Goal: Book appointment/travel/reservation

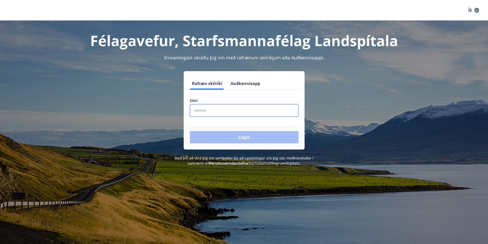
click at [218, 112] on input "phone" at bounding box center [244, 110] width 109 height 13
click at [218, 113] on input "phone" at bounding box center [244, 110] width 109 height 13
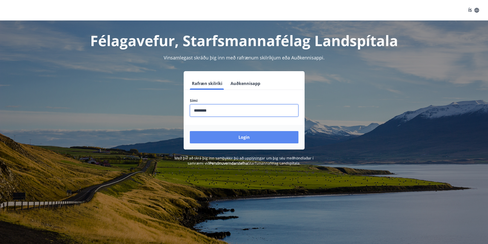
type input "********"
click at [236, 136] on button "Login" at bounding box center [244, 137] width 109 height 12
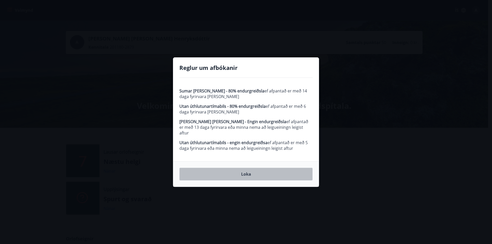
click at [251, 175] on button "Loka" at bounding box center [245, 174] width 133 height 13
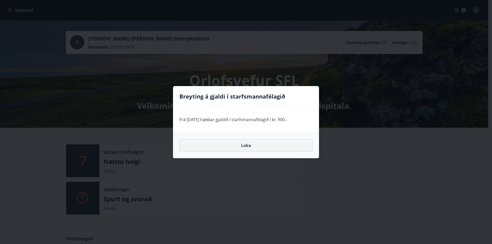
click at [256, 146] on button "Loka" at bounding box center [245, 145] width 133 height 13
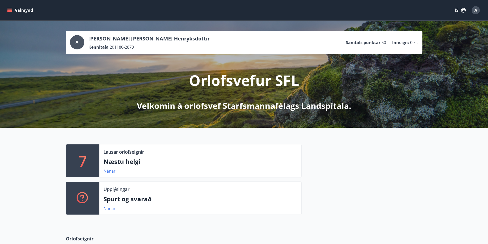
click at [9, 9] on icon "menu" at bounding box center [9, 10] width 5 height 5
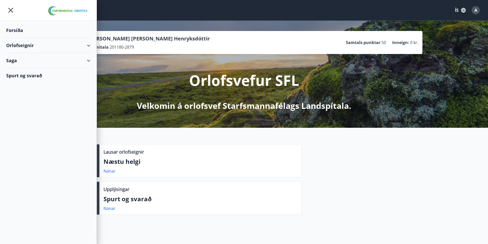
click at [36, 43] on div "Orlofseignir" at bounding box center [48, 45] width 84 height 15
click at [30, 56] on div "Framboð" at bounding box center [48, 58] width 76 height 11
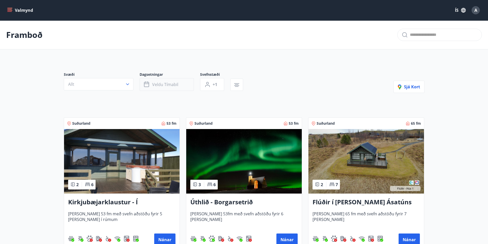
click at [176, 85] on span "Veldu tímabil" at bounding box center [165, 85] width 26 height 6
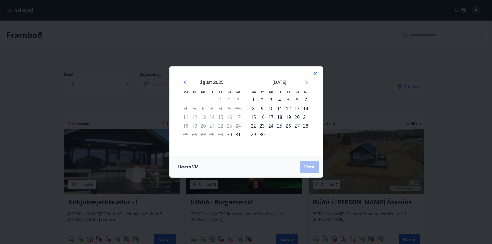
click at [305, 81] on icon "Move forward to switch to the next month." at bounding box center [306, 82] width 6 height 6
click at [289, 116] on div "14" at bounding box center [288, 117] width 9 height 9
click at [307, 118] on div "16" at bounding box center [305, 117] width 9 height 9
click at [309, 168] on span "Vista" at bounding box center [309, 167] width 10 height 6
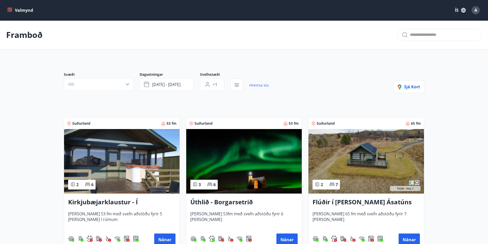
click at [10, 12] on icon "menu" at bounding box center [9, 11] width 5 height 1
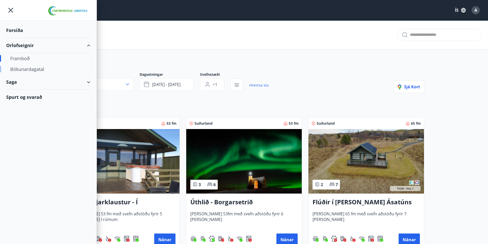
click at [42, 71] on div "Bókunardagatal" at bounding box center [48, 69] width 76 height 11
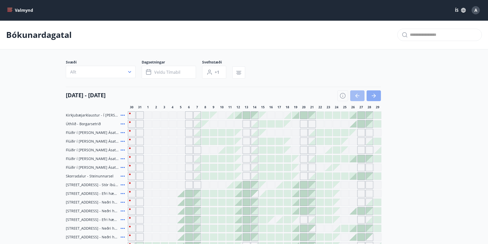
click at [375, 92] on button "button" at bounding box center [373, 95] width 14 height 11
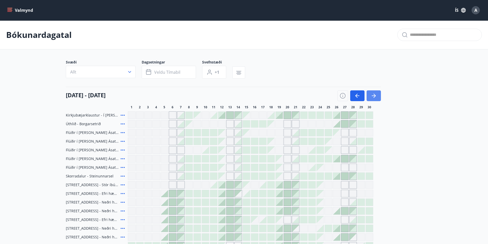
click at [375, 93] on icon "button" at bounding box center [374, 96] width 6 height 6
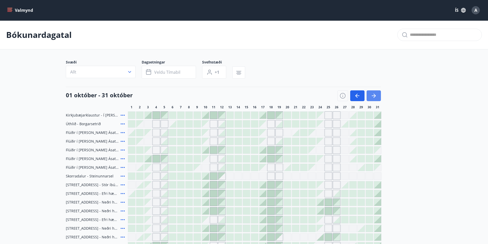
click at [375, 93] on icon "button" at bounding box center [374, 96] width 6 height 6
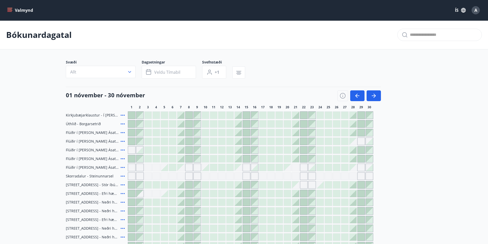
click at [246, 142] on div at bounding box center [246, 141] width 7 height 7
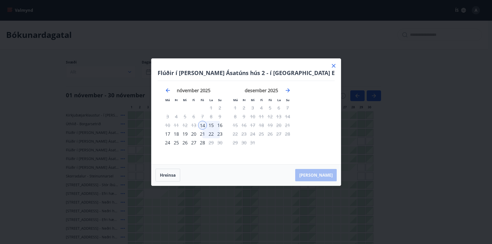
click at [330, 64] on icon at bounding box center [333, 66] width 6 height 6
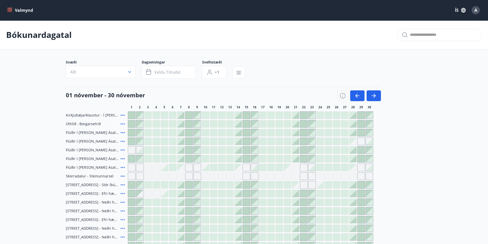
click at [236, 125] on div at bounding box center [238, 123] width 7 height 7
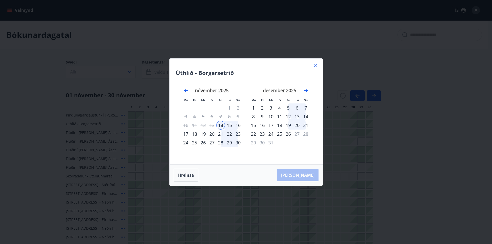
click at [316, 64] on icon at bounding box center [315, 66] width 6 height 6
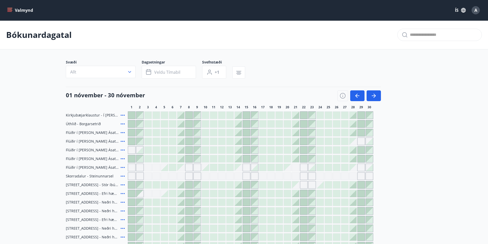
click at [122, 124] on icon at bounding box center [123, 123] width 4 height 1
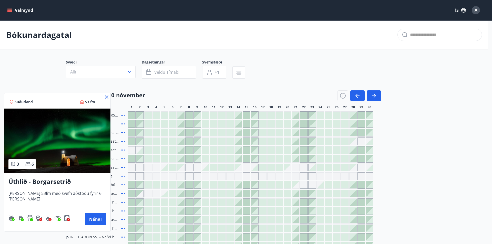
click at [77, 159] on img at bounding box center [57, 141] width 106 height 65
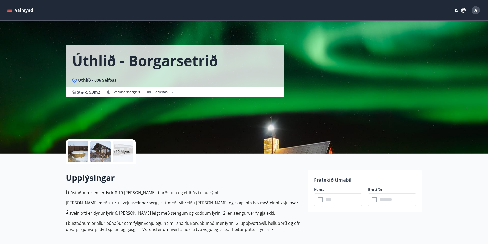
click at [118, 152] on p "+10 Myndir" at bounding box center [122, 151] width 19 height 5
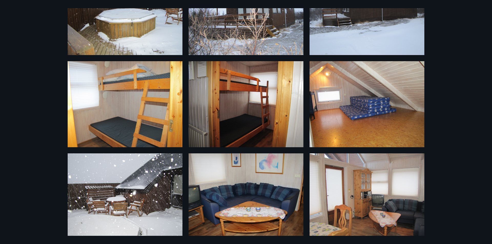
scroll to position [205, 0]
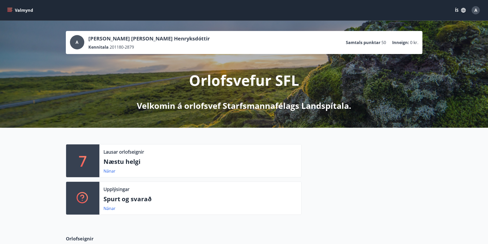
click at [10, 9] on icon "menu" at bounding box center [9, 9] width 5 height 1
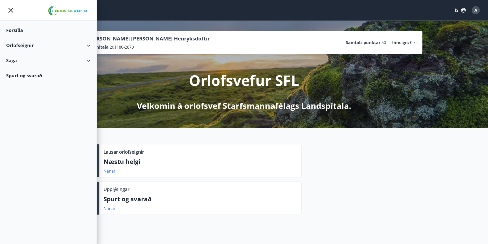
click at [33, 46] on div "Orlofseignir" at bounding box center [48, 45] width 84 height 15
click at [33, 69] on div "Bókunardagatal" at bounding box center [48, 69] width 76 height 11
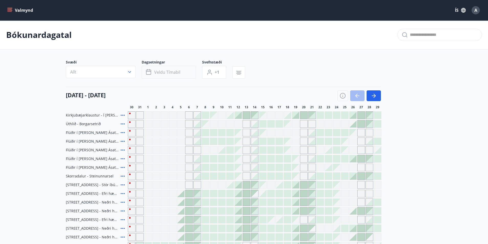
click at [175, 73] on span "Veldu tímabil" at bounding box center [167, 72] width 26 height 6
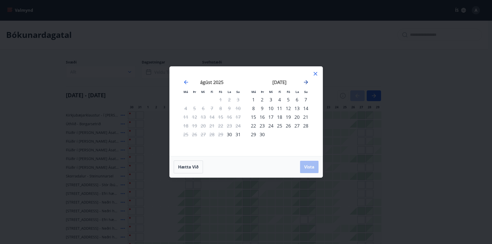
click at [306, 82] on icon "Move forward to switch to the next month." at bounding box center [306, 82] width 6 height 6
click at [289, 116] on div "14" at bounding box center [288, 117] width 9 height 9
click at [304, 117] on div "16" at bounding box center [305, 117] width 9 height 9
click at [307, 166] on span "Vista" at bounding box center [309, 167] width 10 height 6
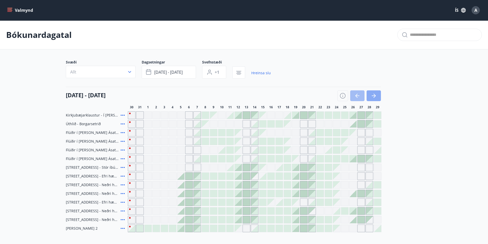
click at [377, 95] on button "button" at bounding box center [373, 95] width 14 height 11
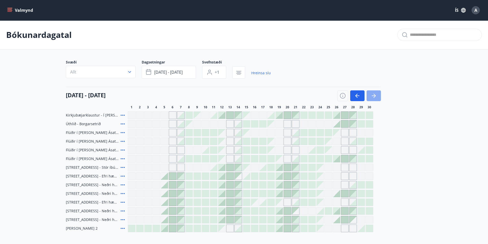
click at [377, 95] on button "button" at bounding box center [373, 95] width 14 height 11
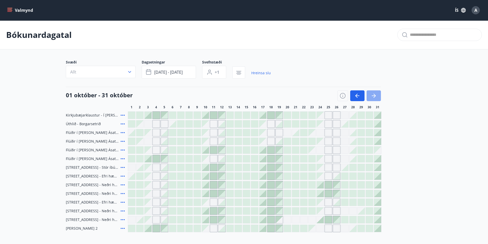
click at [377, 95] on button "button" at bounding box center [373, 95] width 14 height 11
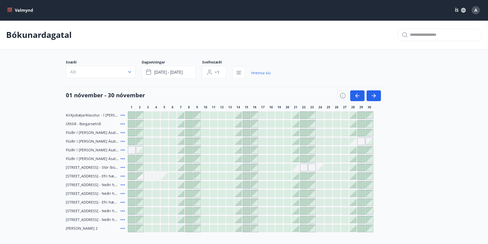
click at [122, 131] on icon at bounding box center [123, 133] width 6 height 6
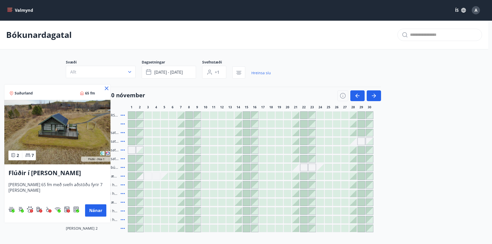
click at [123, 141] on div at bounding box center [246, 122] width 492 height 244
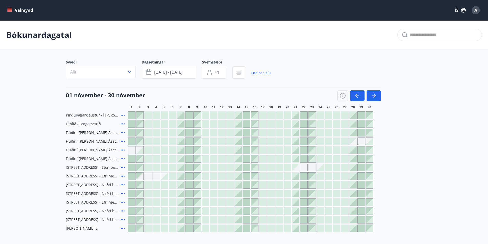
click at [123, 141] on icon at bounding box center [123, 141] width 4 height 1
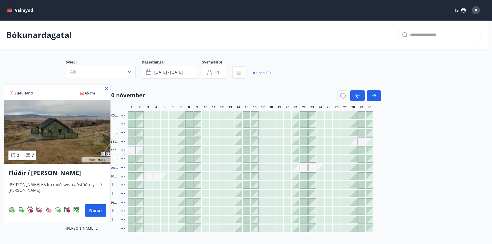
click at [123, 150] on div at bounding box center [246, 122] width 492 height 244
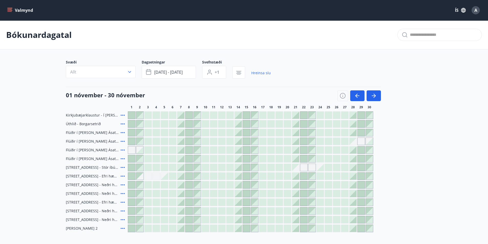
click at [123, 150] on icon at bounding box center [123, 150] width 6 height 6
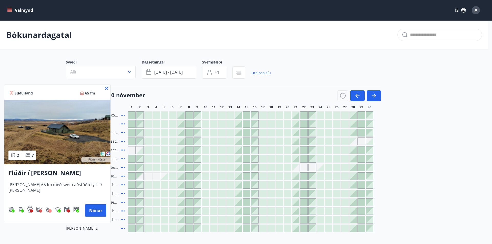
click at [123, 158] on div at bounding box center [246, 122] width 492 height 244
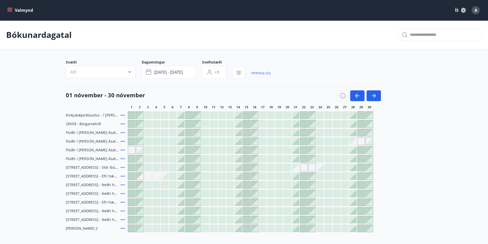
click at [123, 158] on icon at bounding box center [123, 159] width 6 height 6
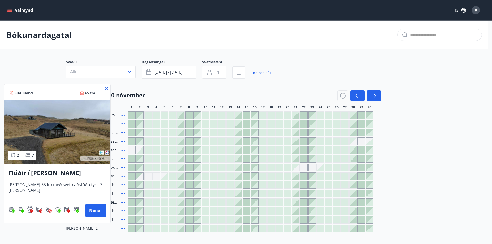
click at [123, 132] on div at bounding box center [246, 122] width 492 height 244
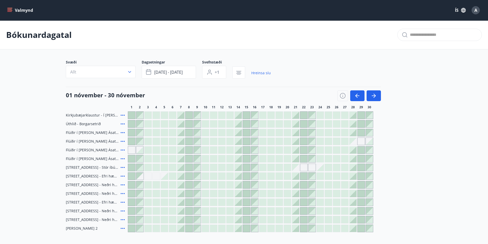
click at [123, 132] on icon at bounding box center [123, 133] width 6 height 6
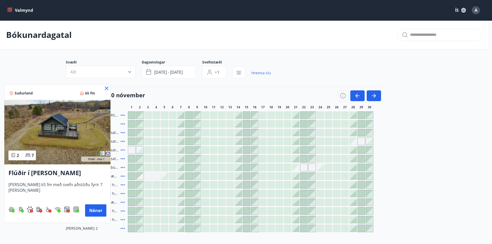
click at [122, 141] on div at bounding box center [246, 122] width 492 height 244
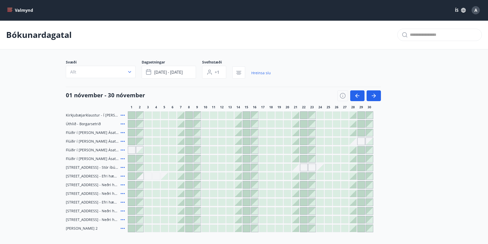
click at [122, 141] on icon at bounding box center [123, 141] width 4 height 1
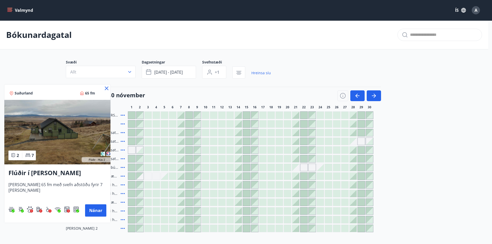
click at [57, 133] on img at bounding box center [57, 132] width 106 height 65
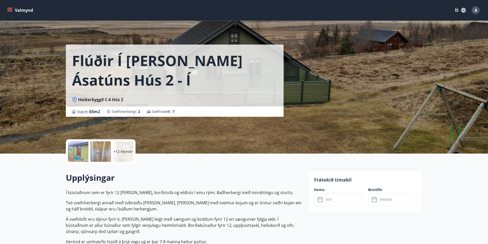
click at [79, 151] on div at bounding box center [78, 151] width 20 height 20
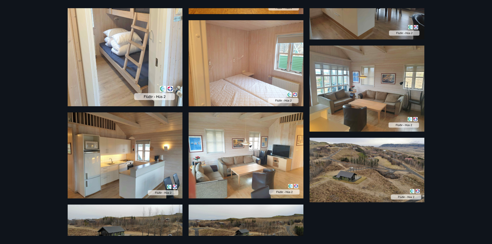
scroll to position [359, 0]
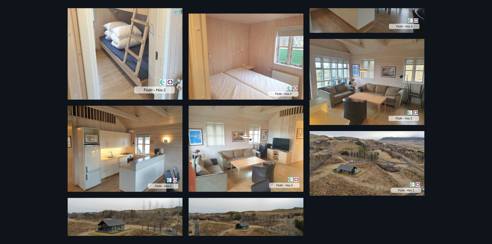
click at [344, 154] on img at bounding box center [366, 163] width 115 height 65
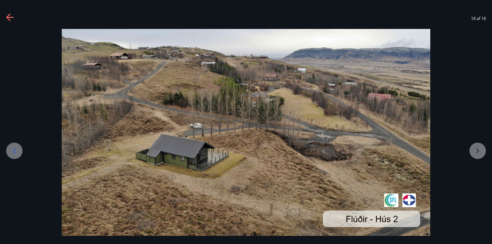
click at [11, 16] on icon at bounding box center [10, 18] width 8 height 8
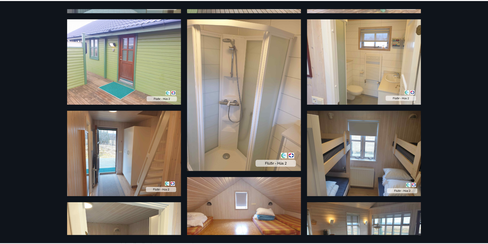
scroll to position [0, 0]
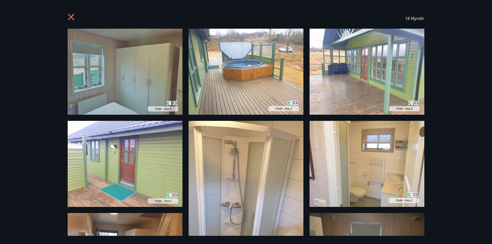
click at [69, 19] on icon at bounding box center [71, 17] width 6 height 6
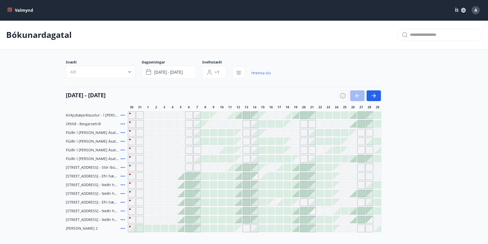
click at [123, 132] on icon at bounding box center [123, 133] width 6 height 6
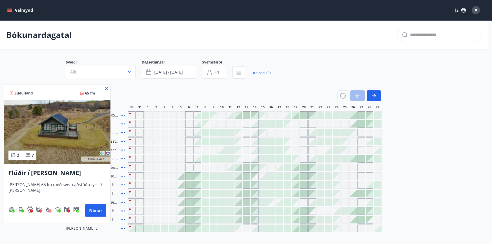
click at [84, 144] on img at bounding box center [57, 132] width 106 height 65
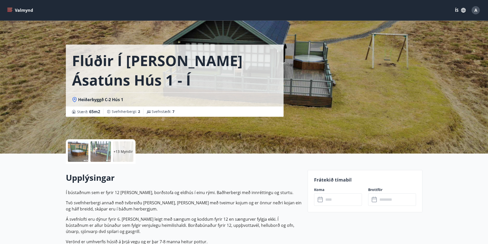
click at [122, 150] on p "+13 Myndir" at bounding box center [122, 151] width 19 height 5
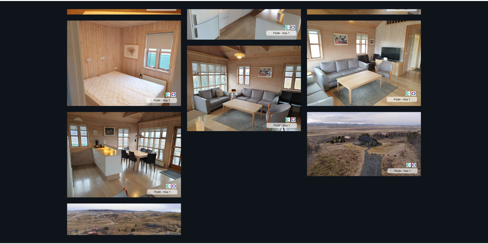
scroll to position [546, 0]
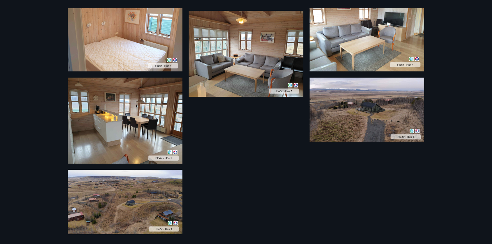
click at [139, 198] on img at bounding box center [125, 202] width 115 height 65
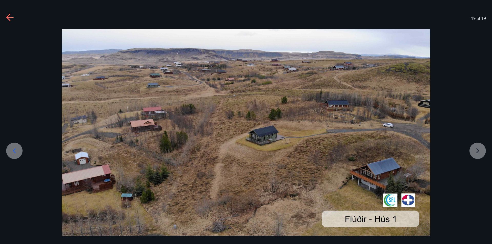
click at [9, 16] on icon at bounding box center [10, 18] width 8 height 8
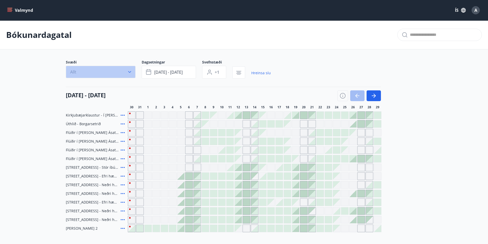
click at [116, 73] on button "Allt" at bounding box center [101, 72] width 70 height 12
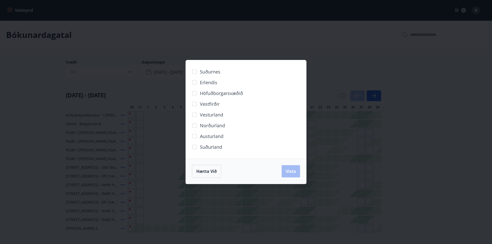
click at [206, 148] on span "Suðurland" at bounding box center [211, 147] width 22 height 7
click at [291, 171] on span "Vista" at bounding box center [291, 172] width 10 height 6
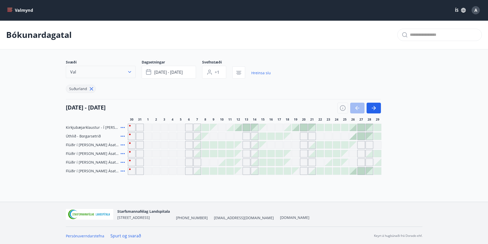
click at [119, 71] on button "Val" at bounding box center [101, 72] width 70 height 12
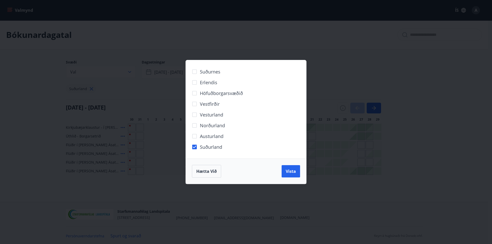
click at [209, 114] on span "Vesturland" at bounding box center [211, 114] width 23 height 7
click at [215, 148] on span "Suðurland" at bounding box center [211, 147] width 22 height 7
click at [296, 171] on button "Vista" at bounding box center [290, 171] width 18 height 12
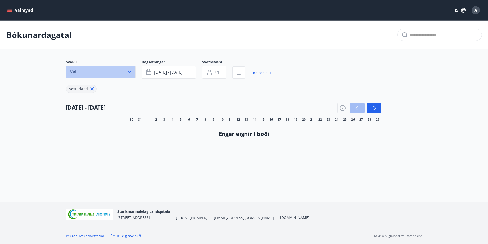
click at [122, 74] on button "Val" at bounding box center [101, 72] width 70 height 12
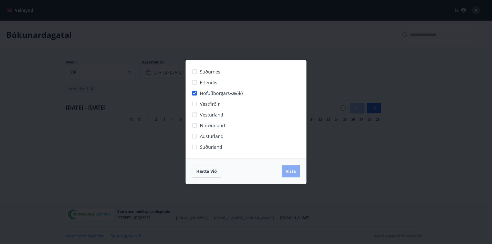
click at [288, 167] on button "Vista" at bounding box center [290, 171] width 18 height 12
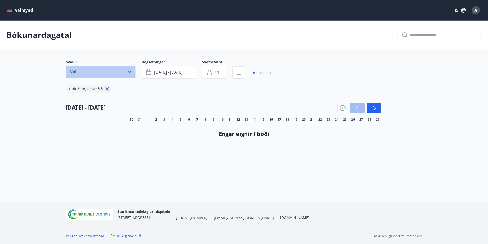
click at [123, 71] on button "Val" at bounding box center [101, 72] width 70 height 12
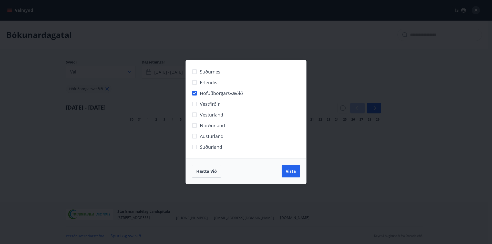
click at [217, 144] on span "Suðurland" at bounding box center [211, 147] width 22 height 7
click at [206, 93] on span "Höfuðborgarsvæðið" at bounding box center [221, 93] width 43 height 7
click at [289, 171] on span "Vista" at bounding box center [291, 172] width 10 height 6
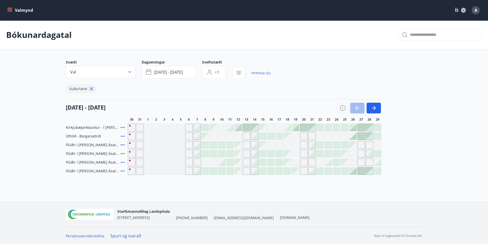
click at [9, 9] on icon "menu" at bounding box center [9, 10] width 5 height 5
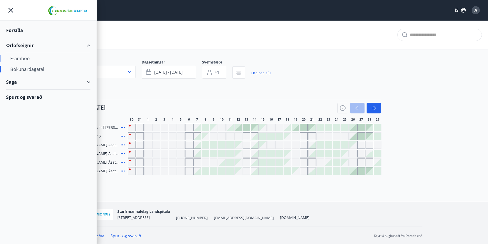
drag, startPoint x: 29, startPoint y: 57, endPoint x: 18, endPoint y: 57, distance: 10.8
drag, startPoint x: 18, startPoint y: 57, endPoint x: 12, endPoint y: 71, distance: 15.0
click at [12, 71] on div "Bókunardagatal" at bounding box center [48, 69] width 76 height 11
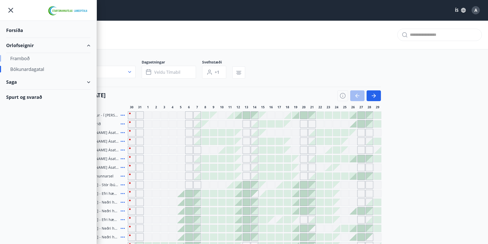
click at [26, 58] on div "Framboð" at bounding box center [48, 58] width 76 height 11
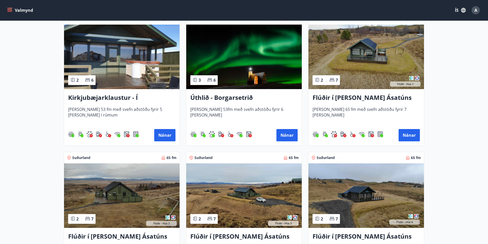
scroll to position [128, 0]
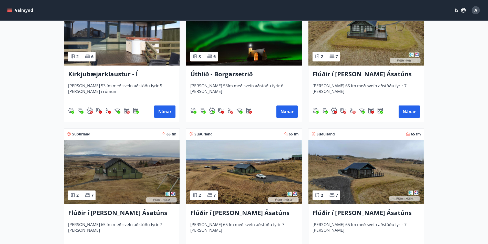
click at [381, 159] on img at bounding box center [365, 172] width 115 height 65
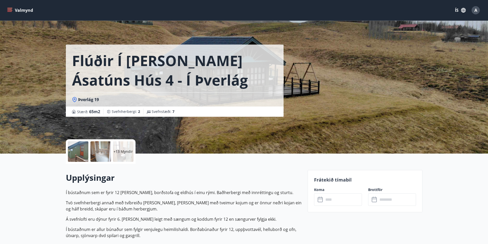
click at [101, 149] on div at bounding box center [100, 151] width 20 height 20
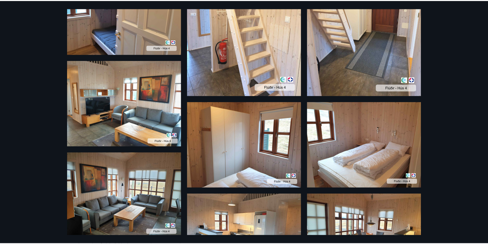
scroll to position [410, 0]
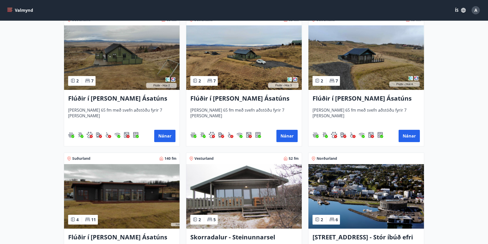
scroll to position [307, 0]
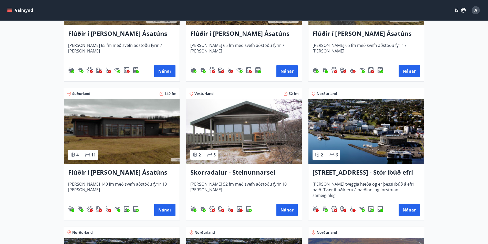
click at [350, 138] on img at bounding box center [365, 131] width 115 height 65
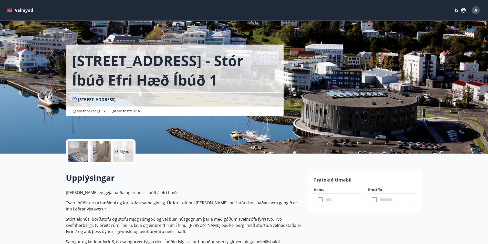
click at [104, 152] on div at bounding box center [100, 151] width 20 height 20
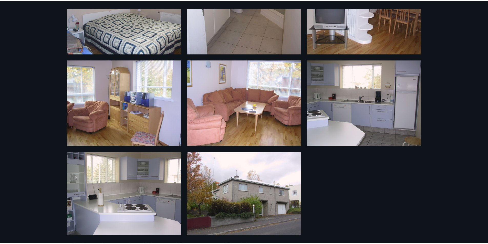
scroll to position [224, 0]
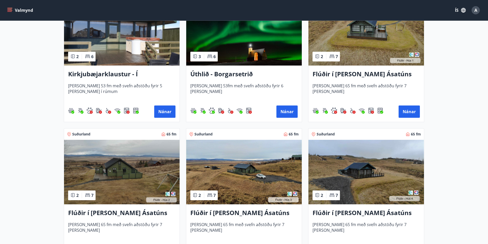
scroll to position [256, 0]
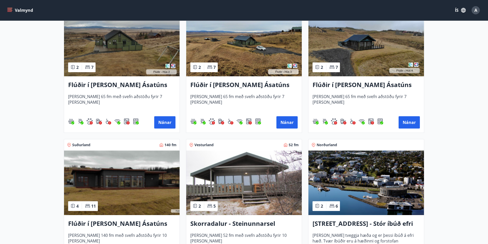
click at [149, 181] on img at bounding box center [121, 183] width 115 height 65
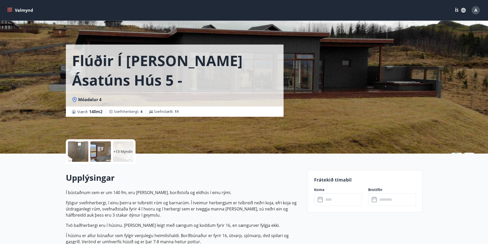
click at [123, 153] on p "+13 Myndir" at bounding box center [122, 151] width 19 height 5
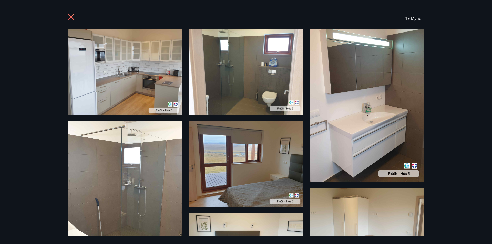
click at [70, 15] on icon at bounding box center [72, 18] width 8 height 8
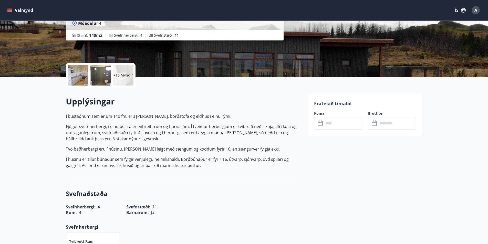
scroll to position [102, 0]
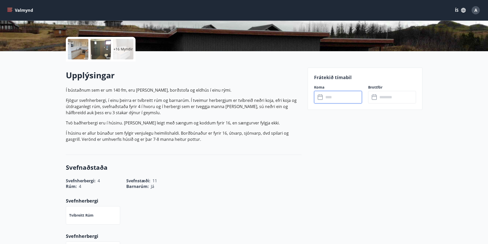
click at [344, 96] on input "text" at bounding box center [343, 97] width 38 height 13
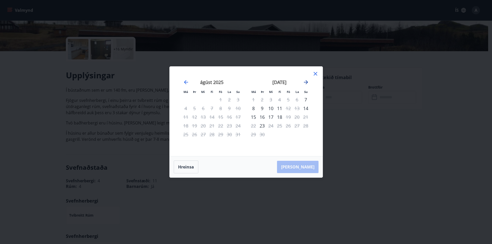
click at [306, 81] on icon "Move forward to switch to the next month." at bounding box center [306, 82] width 6 height 6
click at [316, 74] on icon at bounding box center [315, 74] width 6 height 6
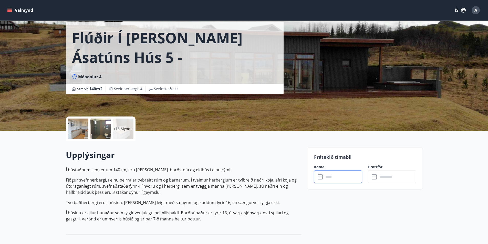
scroll to position [0, 0]
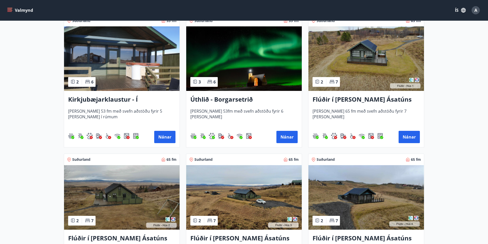
scroll to position [102, 0]
click at [367, 62] on img at bounding box center [365, 59] width 115 height 65
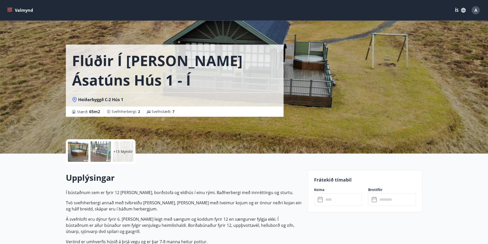
click at [118, 153] on p "+13 Myndir" at bounding box center [122, 151] width 19 height 5
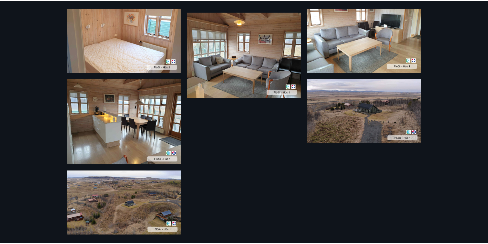
scroll to position [546, 0]
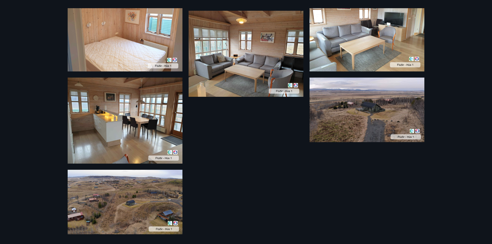
click at [153, 202] on img at bounding box center [125, 202] width 115 height 65
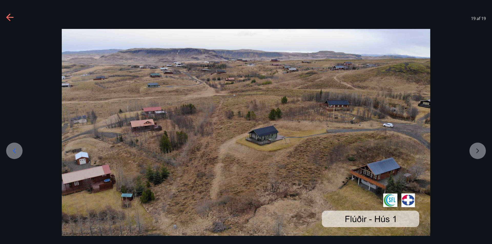
click at [11, 17] on icon at bounding box center [9, 17] width 7 height 1
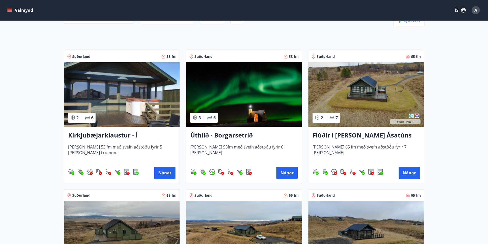
scroll to position [102, 0]
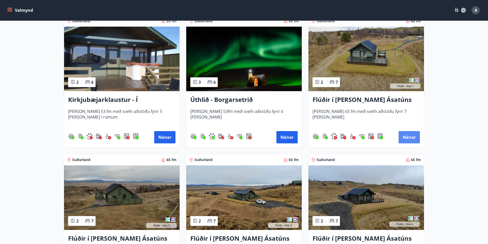
click at [408, 135] on button "Nánar" at bounding box center [408, 137] width 21 height 12
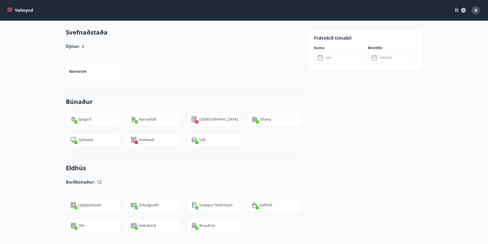
scroll to position [359, 0]
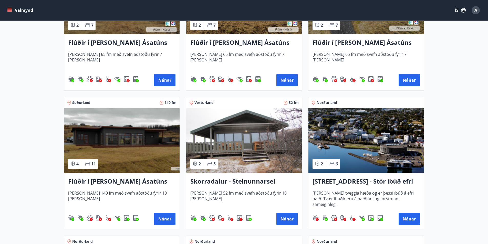
scroll to position [307, 0]
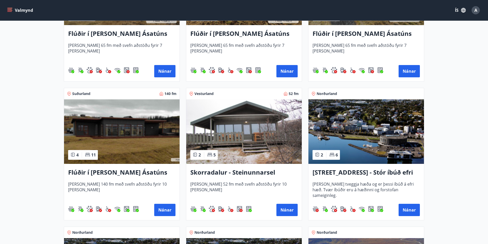
click at [257, 152] on img at bounding box center [243, 131] width 115 height 65
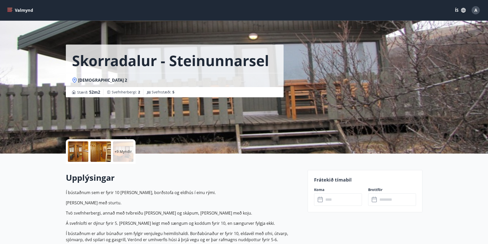
click at [124, 150] on p "+9 Myndir" at bounding box center [122, 151] width 17 height 5
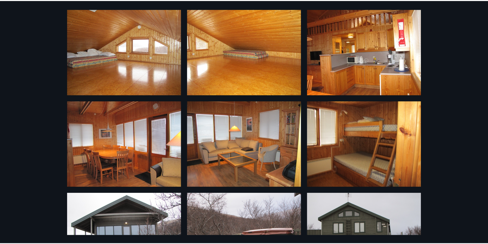
scroll to position [205, 0]
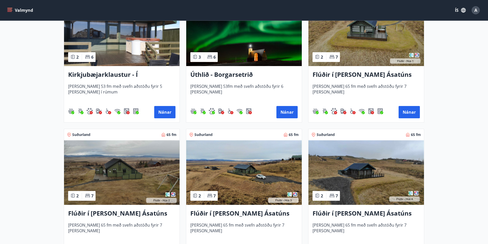
scroll to position [128, 0]
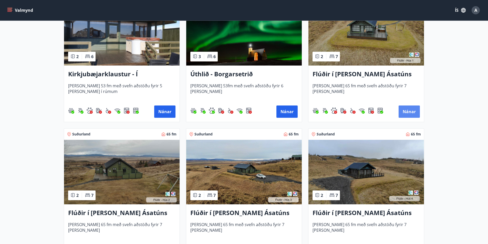
click at [408, 111] on button "Nánar" at bounding box center [408, 112] width 21 height 12
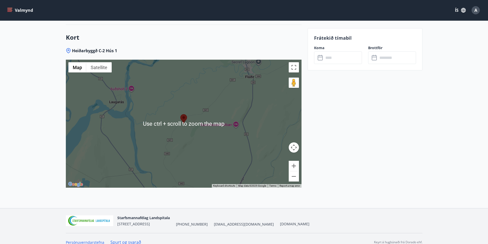
scroll to position [728, 0]
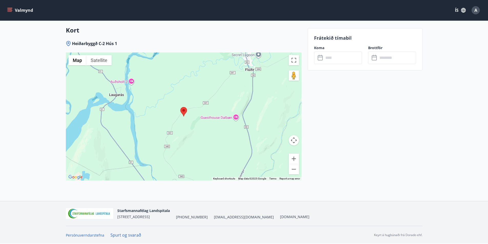
click at [215, 122] on div at bounding box center [184, 116] width 236 height 128
click at [293, 143] on button "Map camera controls" at bounding box center [294, 140] width 10 height 10
click at [293, 61] on button "Toggle fullscreen view" at bounding box center [294, 60] width 10 height 10
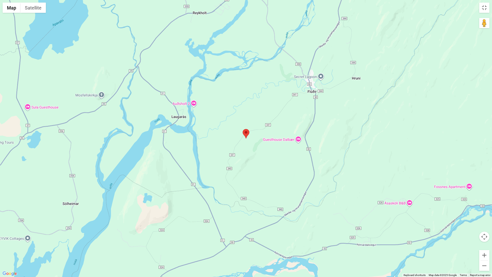
click at [243, 129] on area at bounding box center [243, 129] width 0 height 0
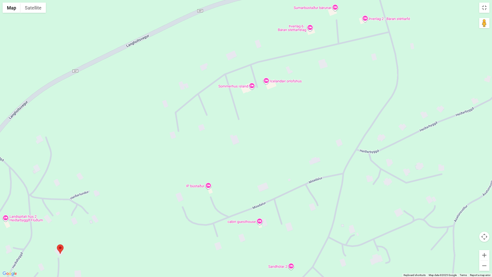
drag, startPoint x: 130, startPoint y: 146, endPoint x: 319, endPoint y: 54, distance: 210.1
click at [319, 54] on div at bounding box center [246, 138] width 492 height 277
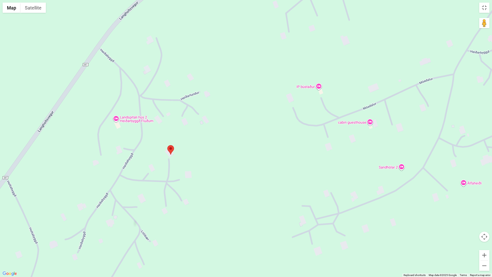
drag, startPoint x: 185, startPoint y: 156, endPoint x: 289, endPoint y: 60, distance: 142.4
click at [289, 60] on div at bounding box center [246, 138] width 492 height 277
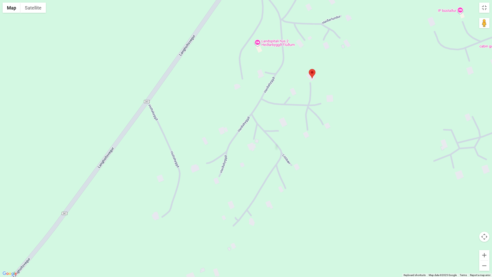
drag, startPoint x: 167, startPoint y: 157, endPoint x: 308, endPoint y: 81, distance: 160.5
click at [308, 81] on div at bounding box center [246, 138] width 492 height 277
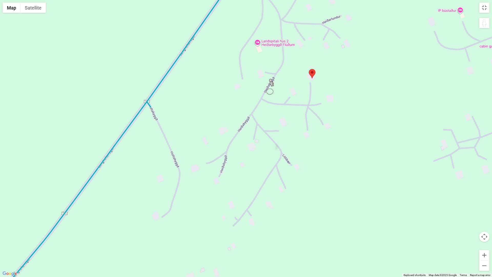
drag, startPoint x: 485, startPoint y: 24, endPoint x: 286, endPoint y: 89, distance: 209.3
click at [271, 91] on div "To activate drag with keyboard, press Alt + Enter. Once in keyboard drag state,…" at bounding box center [246, 138] width 492 height 277
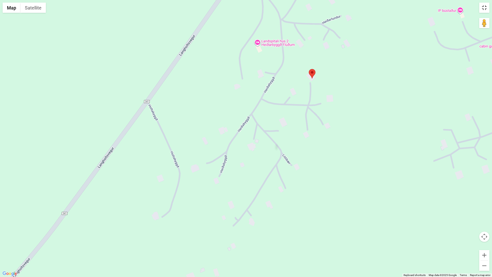
click at [486, 9] on button "Toggle fullscreen view" at bounding box center [484, 8] width 10 height 10
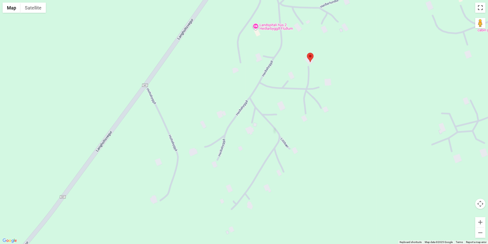
scroll to position [0, 0]
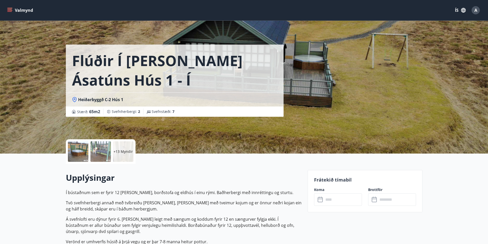
scroll to position [128, 0]
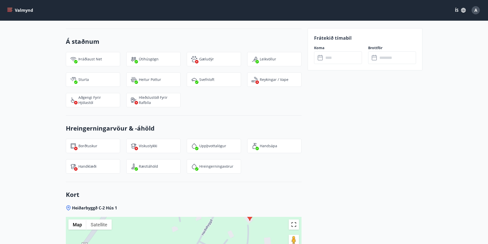
scroll to position [717, 0]
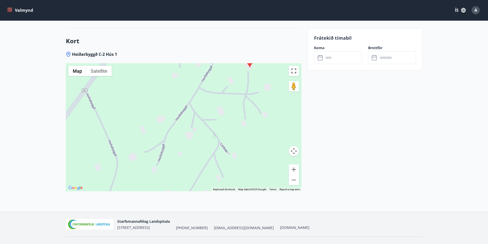
click at [294, 72] on button "Toggle fullscreen view" at bounding box center [294, 71] width 10 height 10
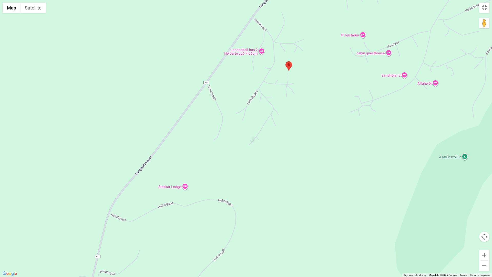
click at [261, 49] on div "No data available." at bounding box center [246, 138] width 492 height 277
click at [285, 61] on area at bounding box center [285, 61] width 0 height 0
click at [267, 62] on div "To navigate, press the arrow keys. No data available. Landspítali hús 2 Heiðarb…" at bounding box center [246, 138] width 492 height 277
click at [489, 7] on button "Toggle fullscreen view" at bounding box center [484, 8] width 10 height 10
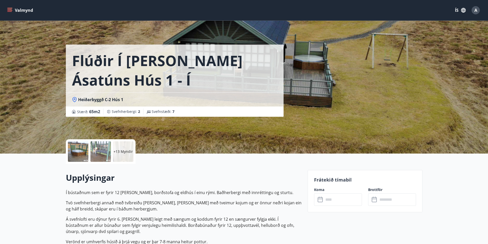
click at [9, 9] on icon "menu" at bounding box center [9, 10] width 5 height 5
click at [29, 10] on button "Valmynd" at bounding box center [20, 10] width 29 height 9
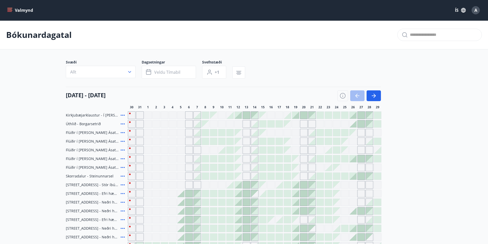
click at [7, 9] on icon "menu" at bounding box center [9, 10] width 5 height 5
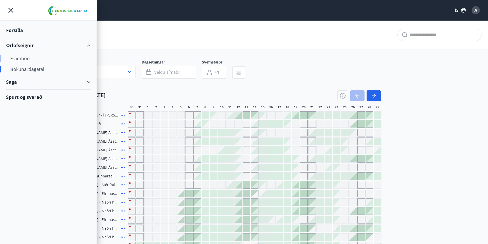
click at [27, 57] on div "Framboð" at bounding box center [48, 58] width 76 height 11
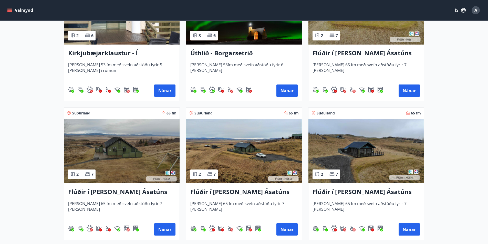
scroll to position [154, 0]
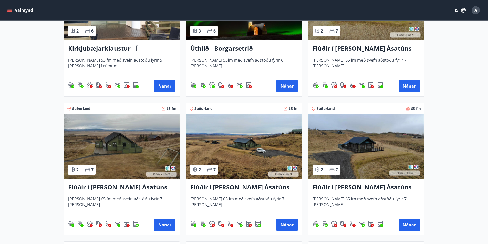
click at [365, 146] on img at bounding box center [365, 146] width 115 height 65
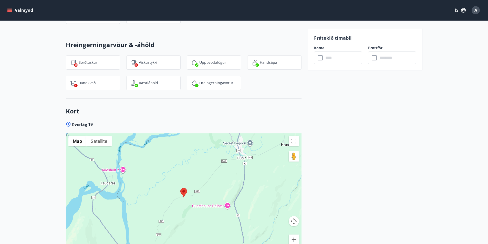
scroll to position [691, 0]
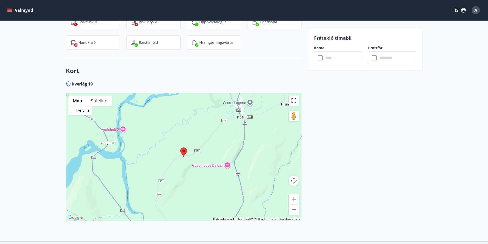
click at [296, 102] on button "Toggle fullscreen view" at bounding box center [294, 101] width 10 height 10
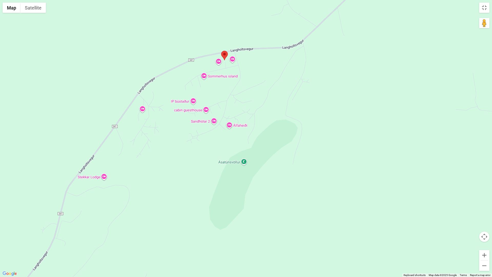
drag, startPoint x: 198, startPoint y: 110, endPoint x: 264, endPoint y: 136, distance: 70.3
click at [264, 136] on div at bounding box center [246, 138] width 492 height 277
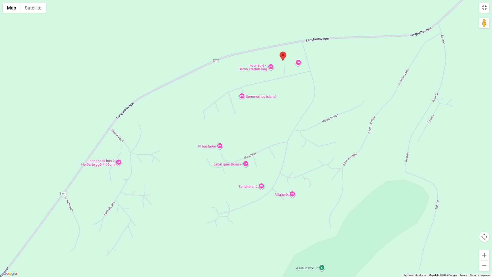
drag, startPoint x: 225, startPoint y: 85, endPoint x: 361, endPoint y: 133, distance: 143.4
click at [361, 133] on div at bounding box center [246, 138] width 492 height 277
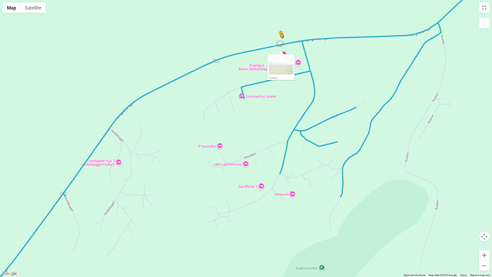
drag, startPoint x: 484, startPoint y: 22, endPoint x: 280, endPoint y: 44, distance: 204.8
click at [280, 44] on div "To activate drag with keyboard, press Alt + Enter. Once in keyboard drag state,…" at bounding box center [246, 138] width 492 height 277
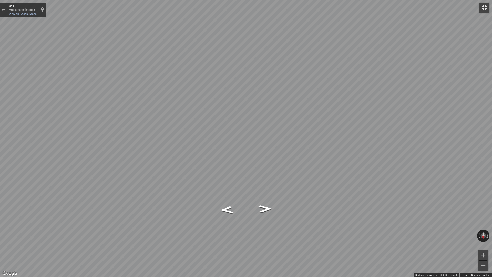
click at [483, 8] on button "Toggle fullscreen view" at bounding box center [484, 8] width 10 height 10
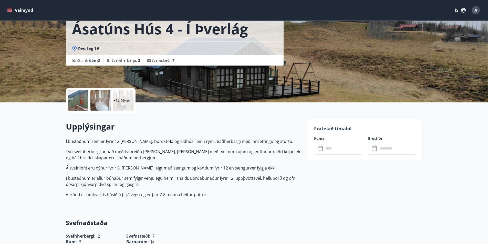
scroll to position [0, 0]
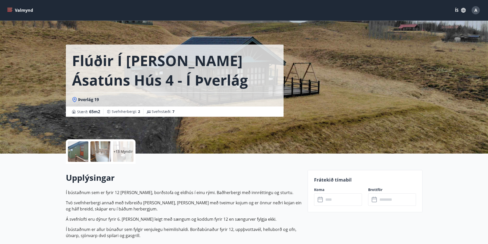
drag, startPoint x: 356, startPoint y: 105, endPoint x: 300, endPoint y: 103, distance: 56.9
click at [300, 103] on div "Flúðir í landi Ásatúns hús 4 - í Þverlág Þverlág 19 Stærð : 65 m2 Svefnherbergi…" at bounding box center [185, 58] width 238 height 117
click at [9, 8] on icon "menu" at bounding box center [10, 8] width 6 height 1
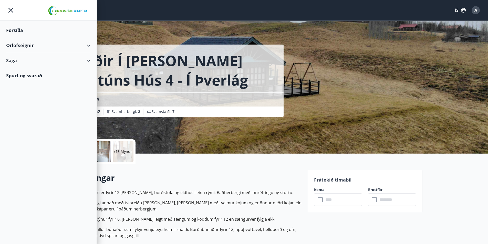
click at [20, 46] on div "Orlofseignir" at bounding box center [48, 45] width 84 height 15
click at [27, 68] on div "Bókunardagatal" at bounding box center [48, 69] width 76 height 11
